Goal: Transaction & Acquisition: Purchase product/service

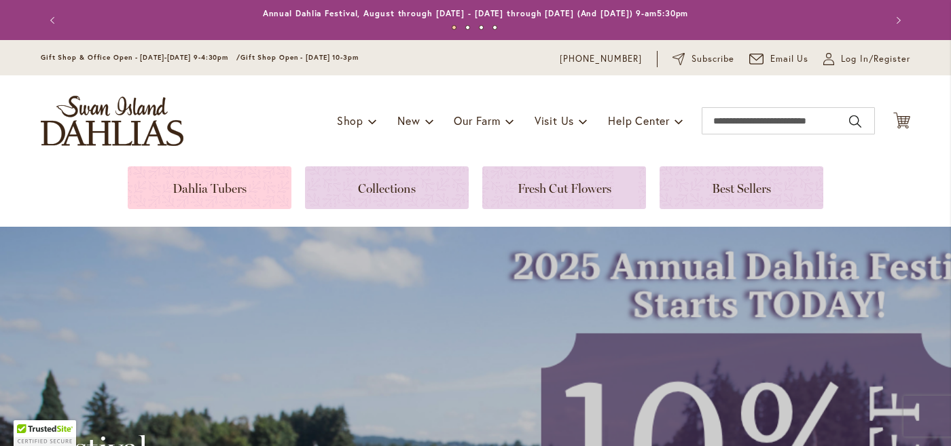
click at [225, 197] on link at bounding box center [210, 187] width 164 height 43
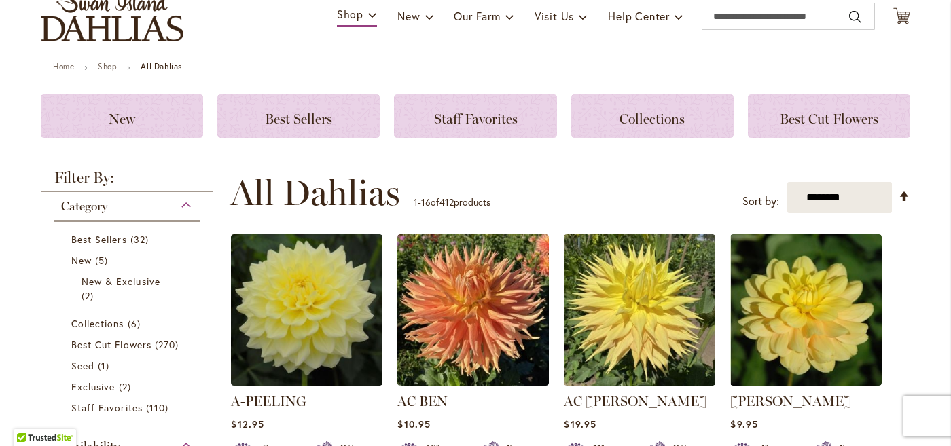
scroll to position [110, 0]
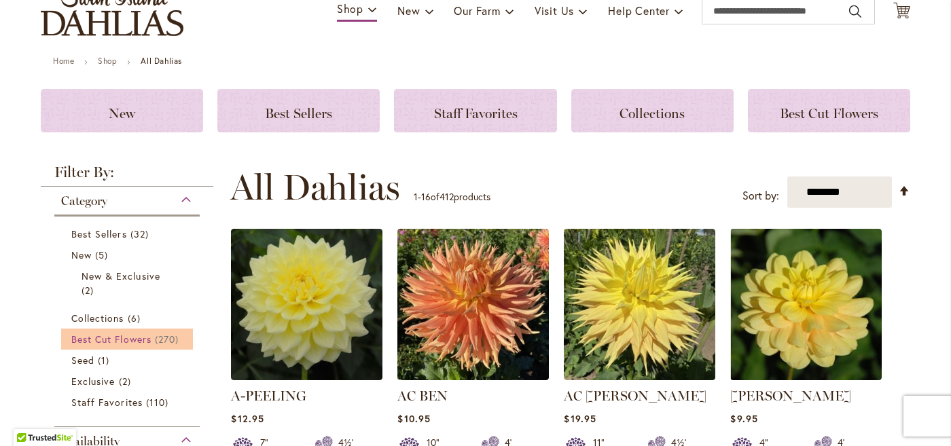
click at [147, 338] on span "Best Cut Flowers" at bounding box center [111, 339] width 80 height 13
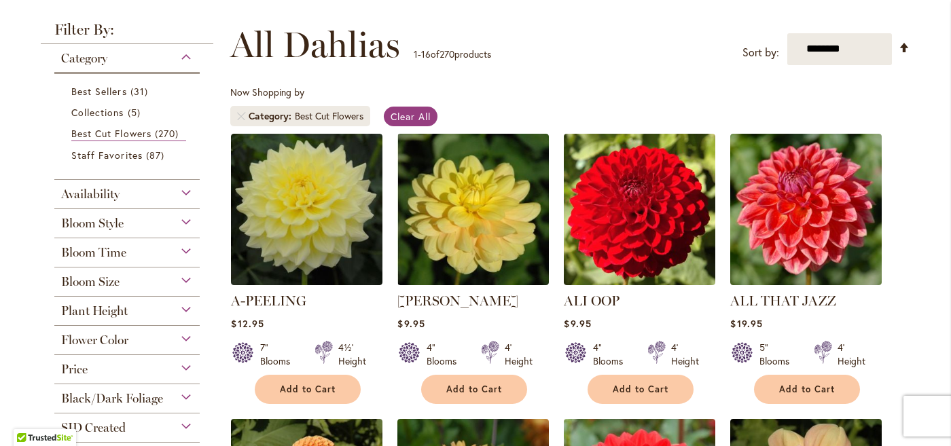
scroll to position [181, 0]
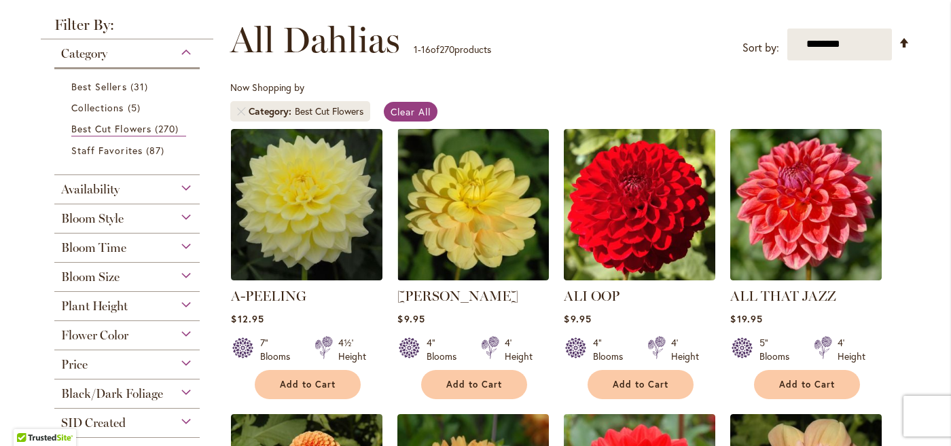
click at [189, 336] on div "Flower Color" at bounding box center [126, 332] width 145 height 22
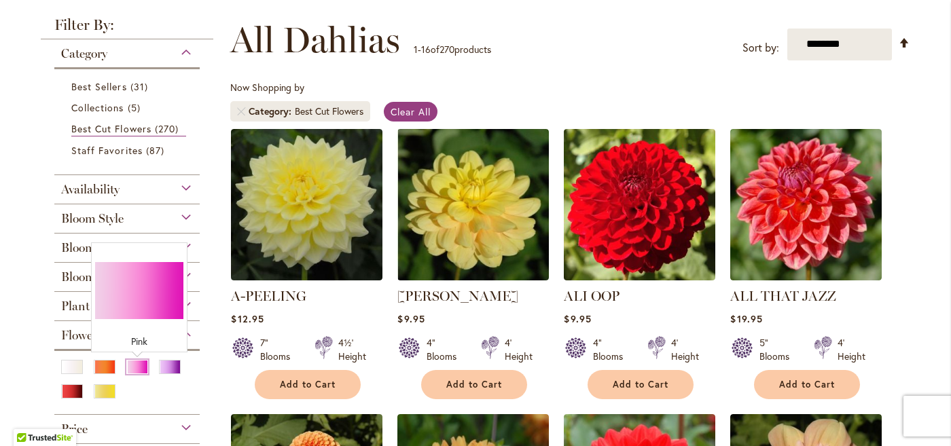
click at [141, 371] on div "Pink" at bounding box center [137, 367] width 22 height 14
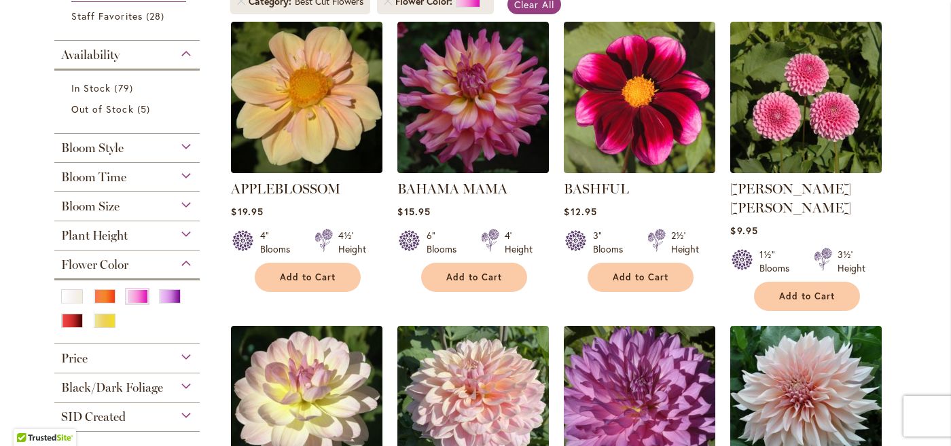
scroll to position [289, 0]
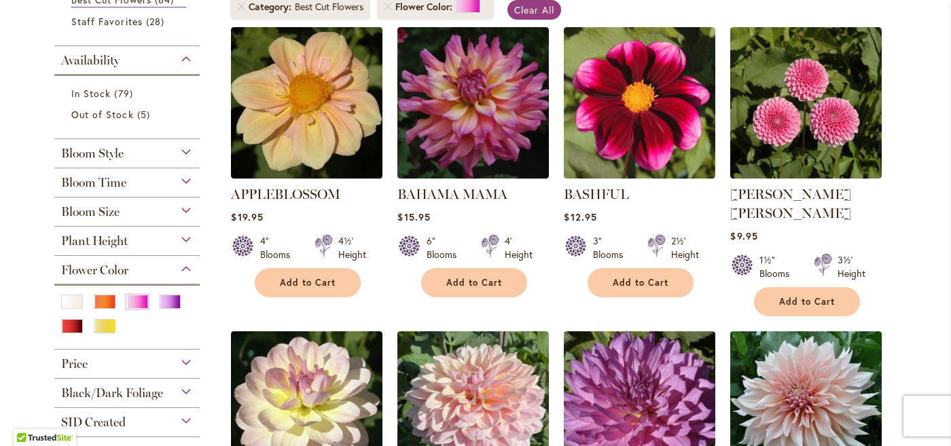
click at [187, 207] on div "Bloom Size" at bounding box center [126, 209] width 145 height 22
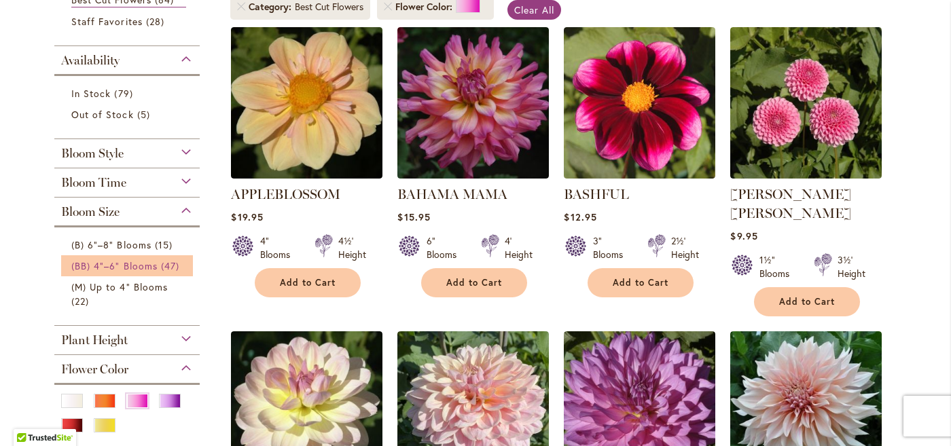
click at [86, 268] on span "(BB) 4"–6" Blooms" at bounding box center [114, 265] width 86 height 13
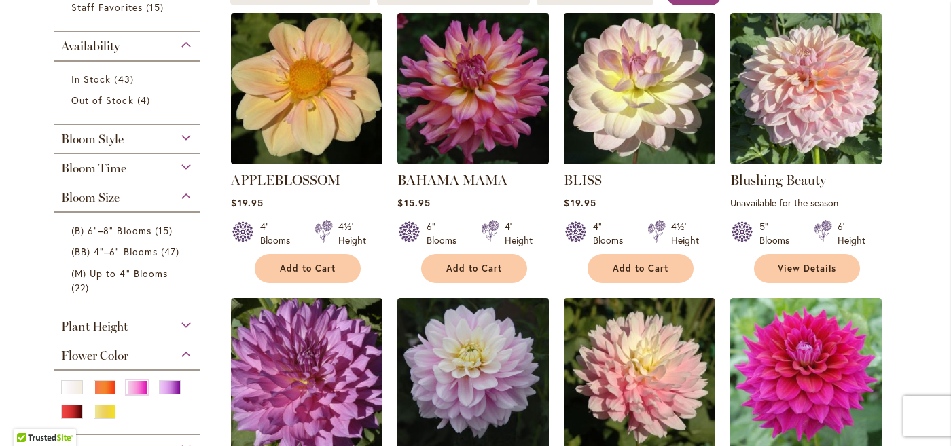
scroll to position [310, 0]
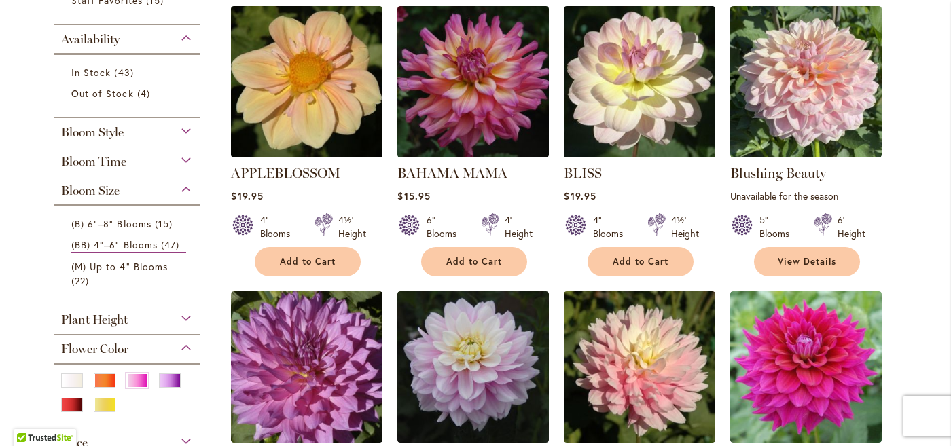
click at [188, 317] on div "Plant Height" at bounding box center [126, 317] width 145 height 22
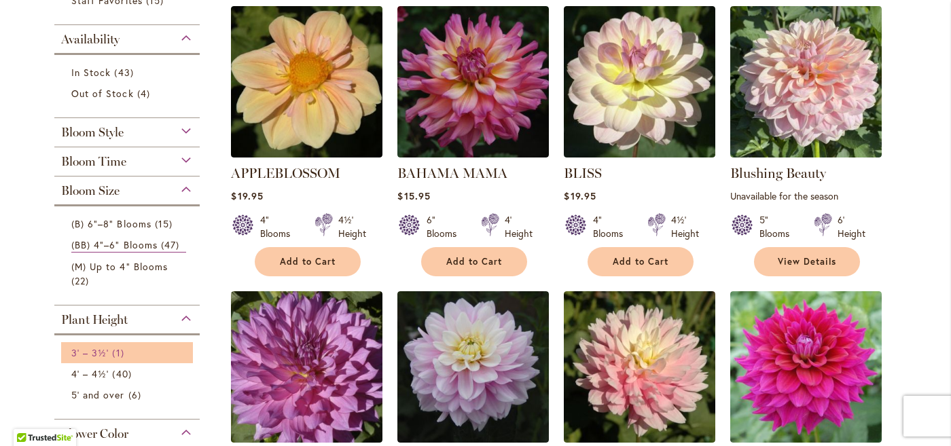
click at [98, 355] on span "3' – 3½'" at bounding box center [89, 352] width 37 height 13
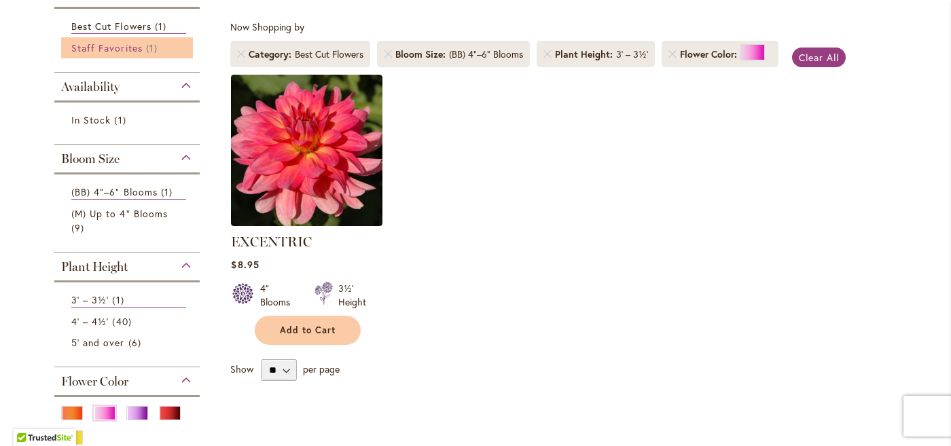
scroll to position [245, 0]
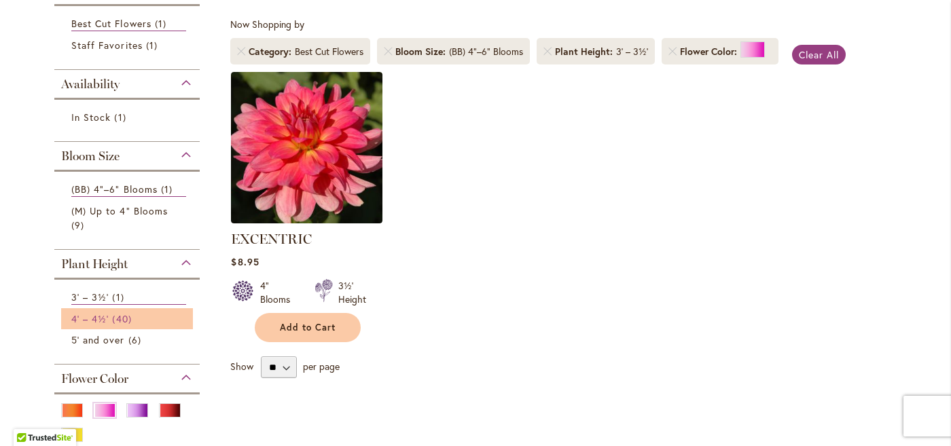
click at [112, 319] on link "4' – 4½' 40 items" at bounding box center [128, 319] width 115 height 14
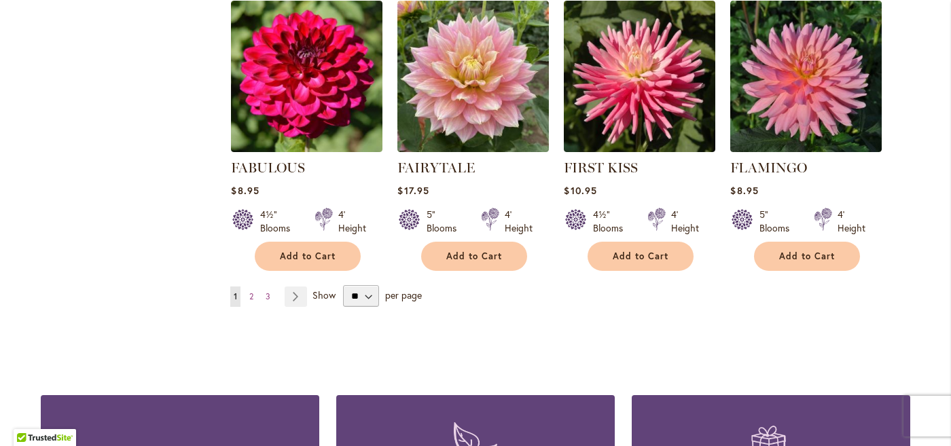
scroll to position [1192, 0]
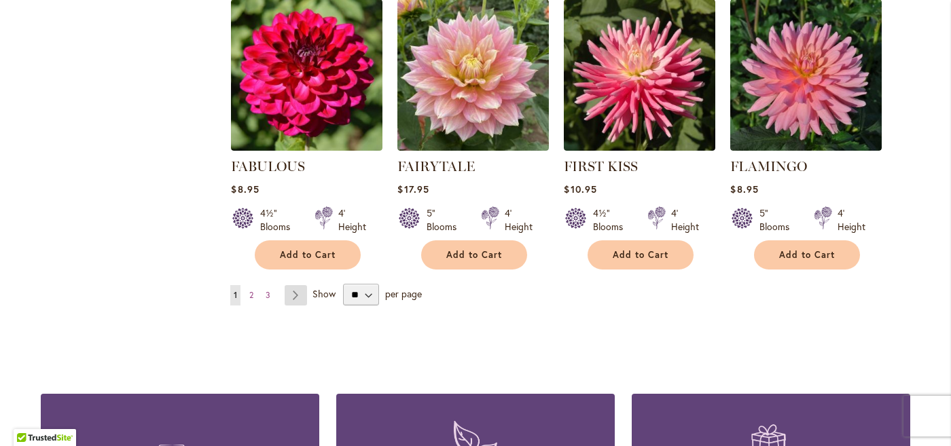
click at [299, 285] on link "Page Next" at bounding box center [296, 295] width 22 height 20
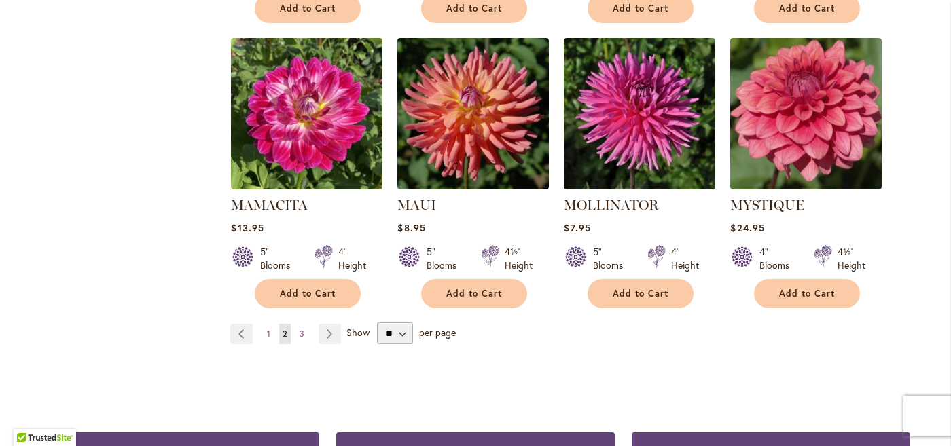
scroll to position [1166, 0]
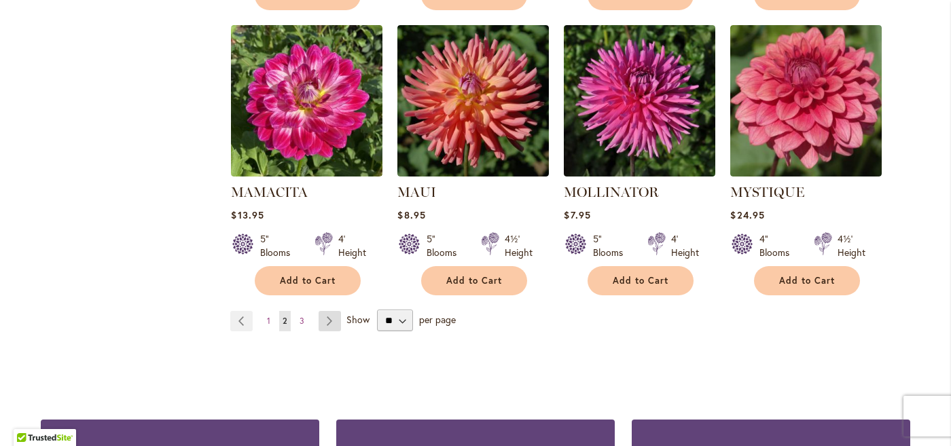
click at [328, 311] on link "Page Next" at bounding box center [330, 321] width 22 height 20
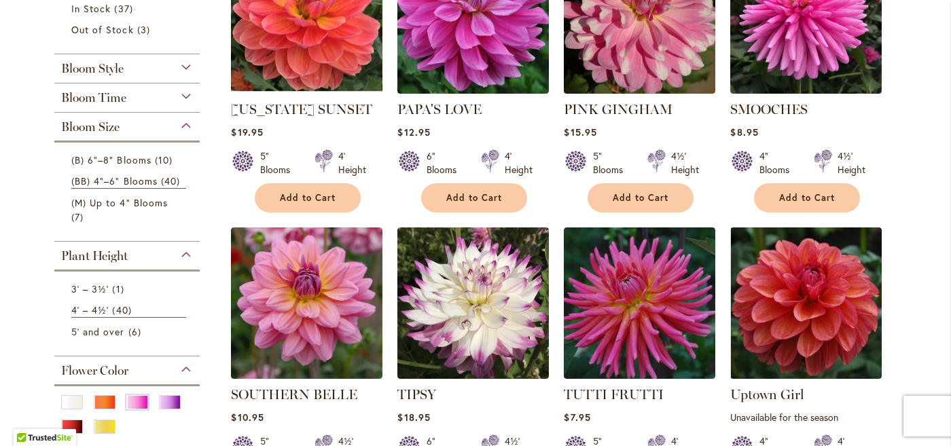
scroll to position [378, 0]
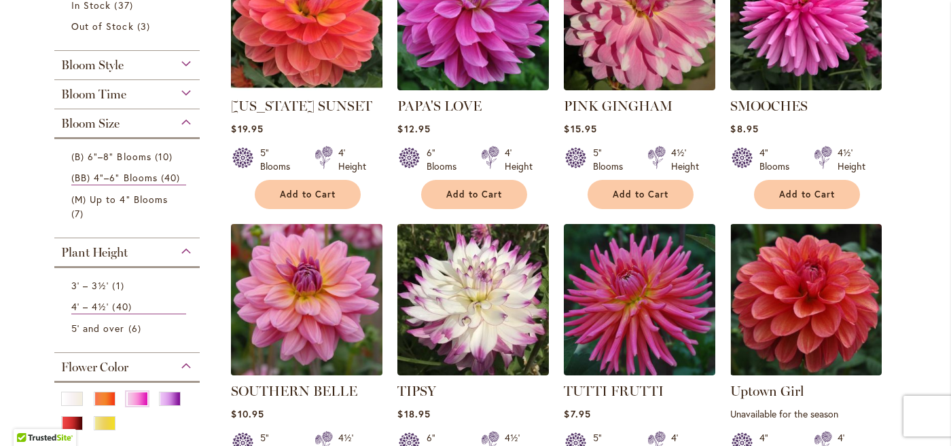
click at [286, 297] on img at bounding box center [307, 299] width 159 height 159
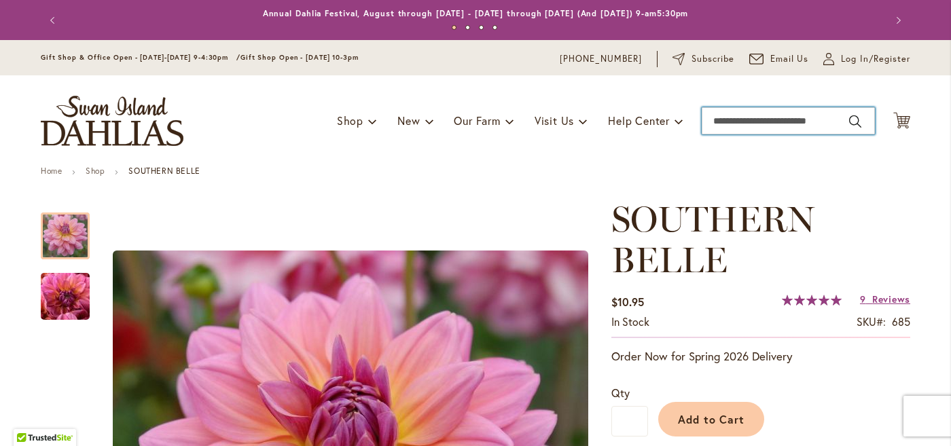
click at [727, 120] on input "Search" at bounding box center [788, 120] width 173 height 27
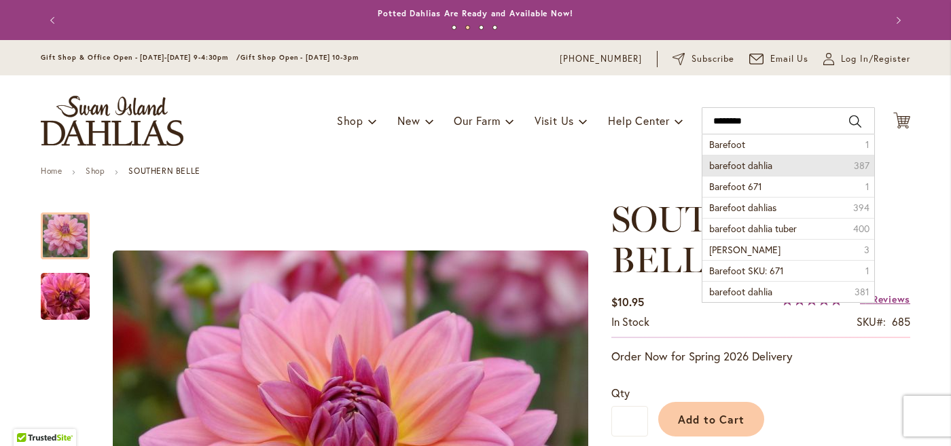
click at [859, 123] on button "Search" at bounding box center [855, 122] width 12 height 22
type input "**********"
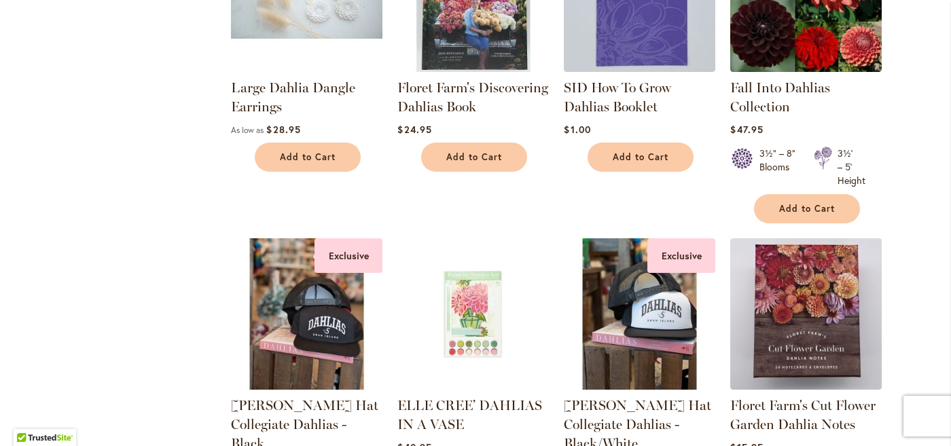
scroll to position [1058, 0]
